Goal: Navigation & Orientation: Go to known website

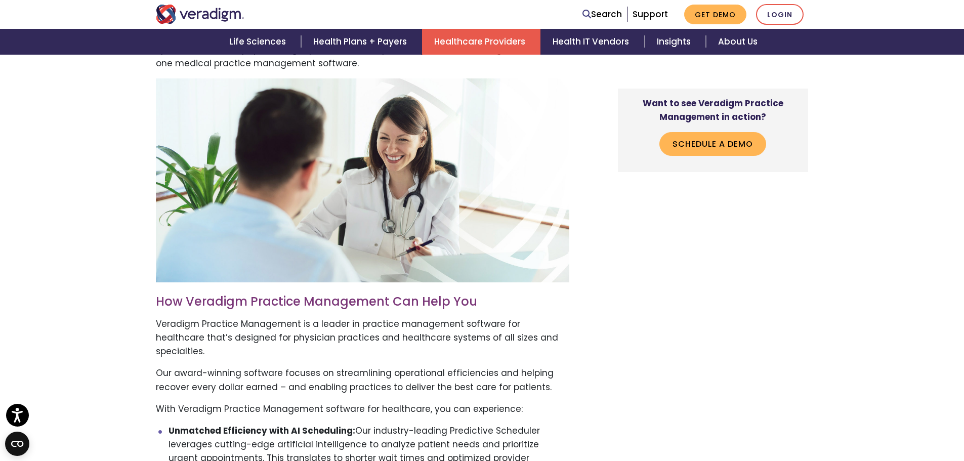
scroll to position [961, 0]
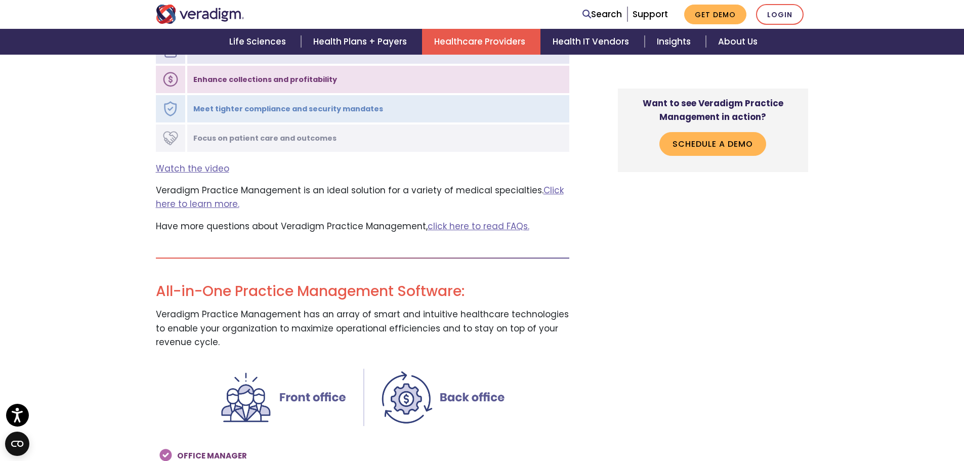
scroll to position [1265, 0]
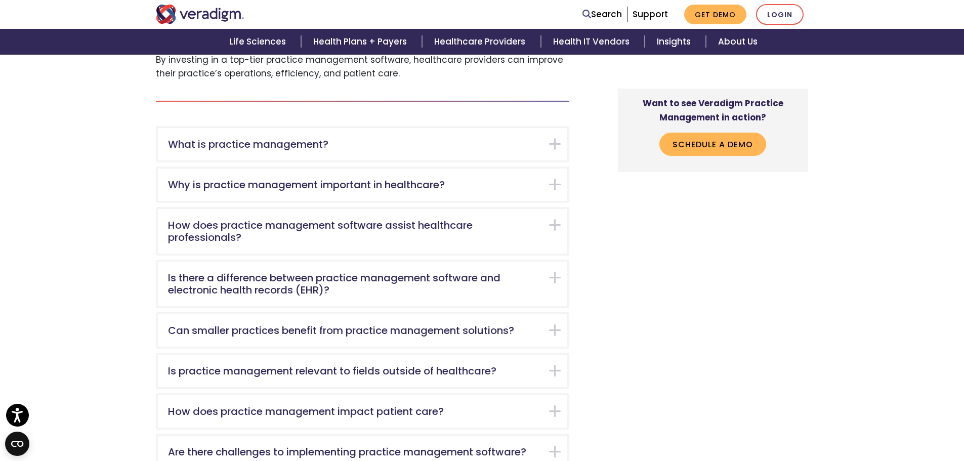
scroll to position [253, 0]
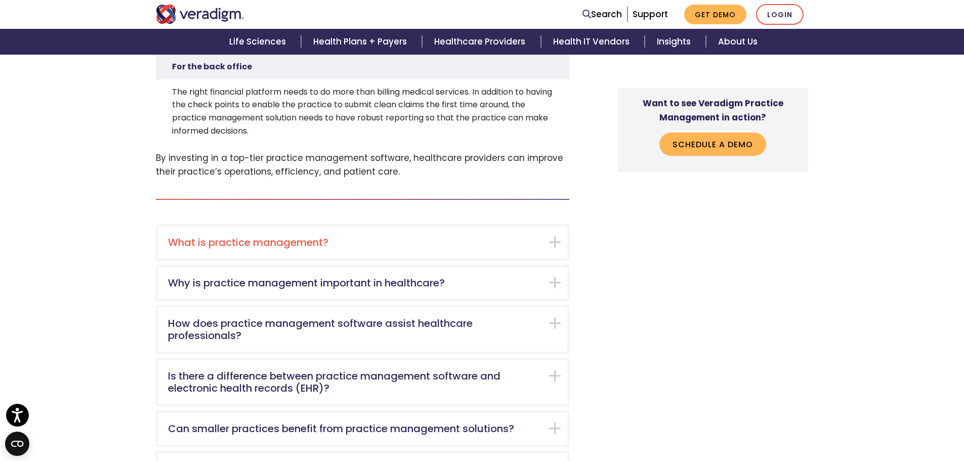
click at [277, 234] on div "What is practice management?" at bounding box center [362, 242] width 409 height 32
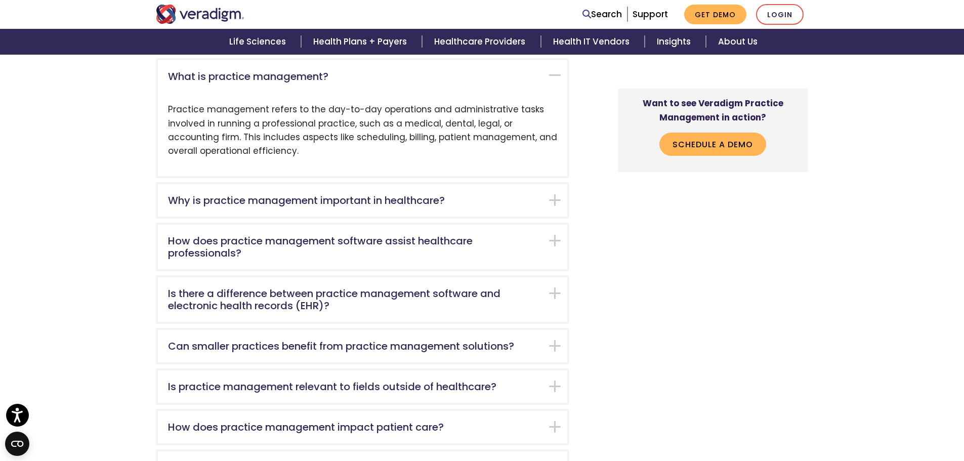
scroll to position [420, 0]
click at [785, 12] on link "Login" at bounding box center [780, 14] width 48 height 21
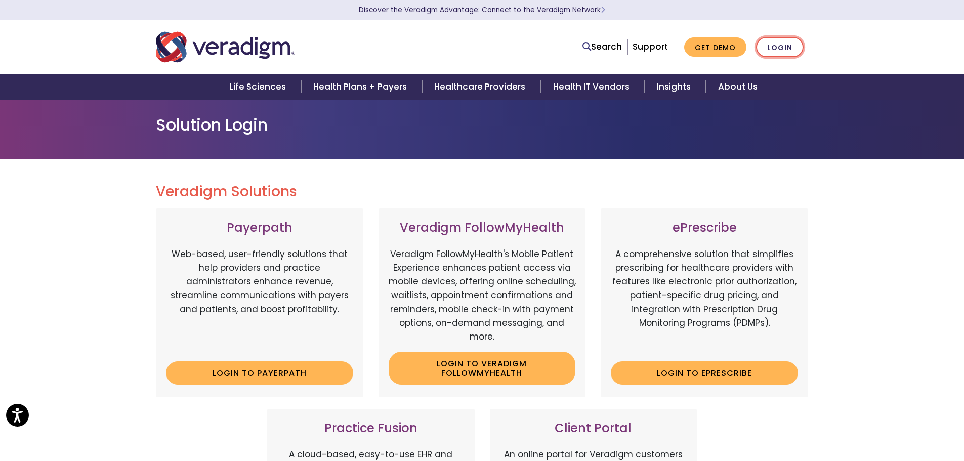
click at [783, 45] on link "Login" at bounding box center [780, 47] width 48 height 21
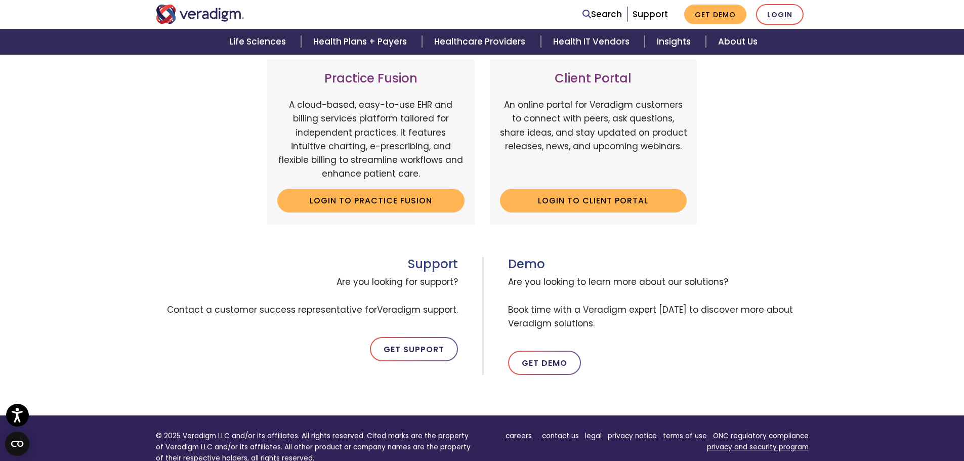
scroll to position [354, 0]
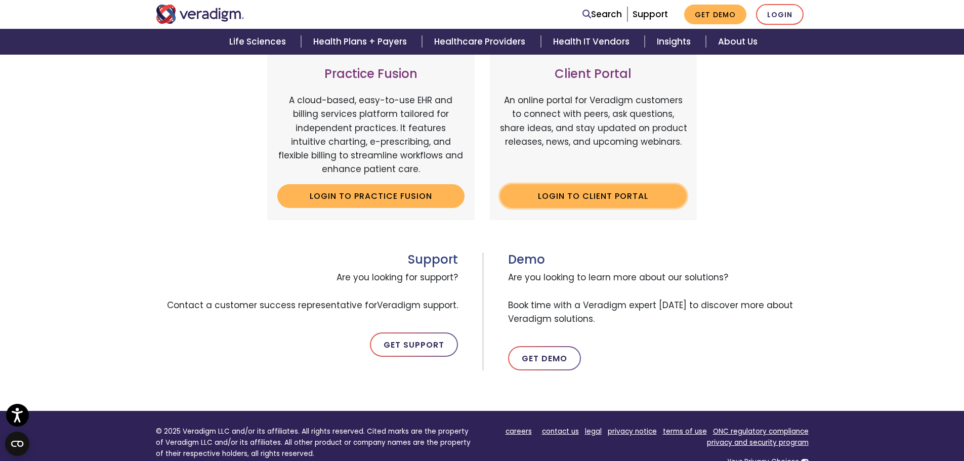
click at [603, 201] on link "Login to Client Portal" at bounding box center [593, 195] width 187 height 23
